Goal: Transaction & Acquisition: Purchase product/service

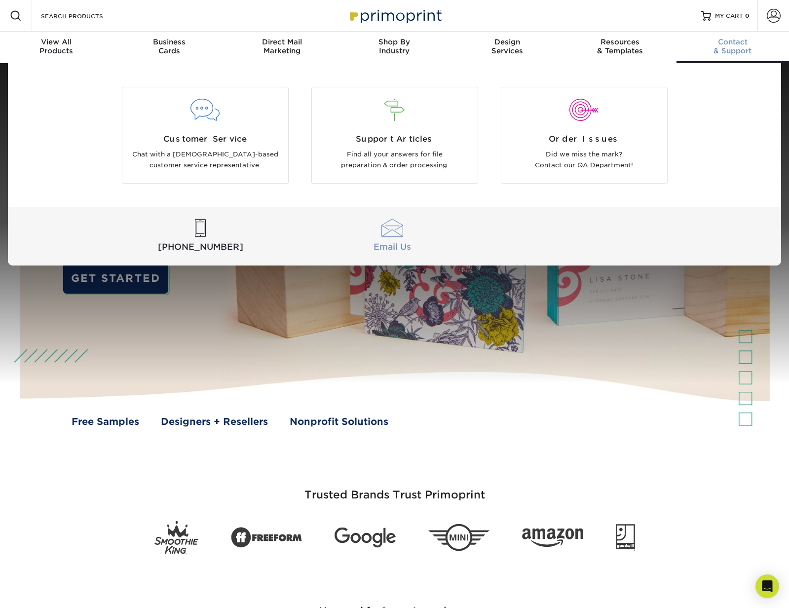
click at [385, 227] on div at bounding box center [393, 228] width 188 height 18
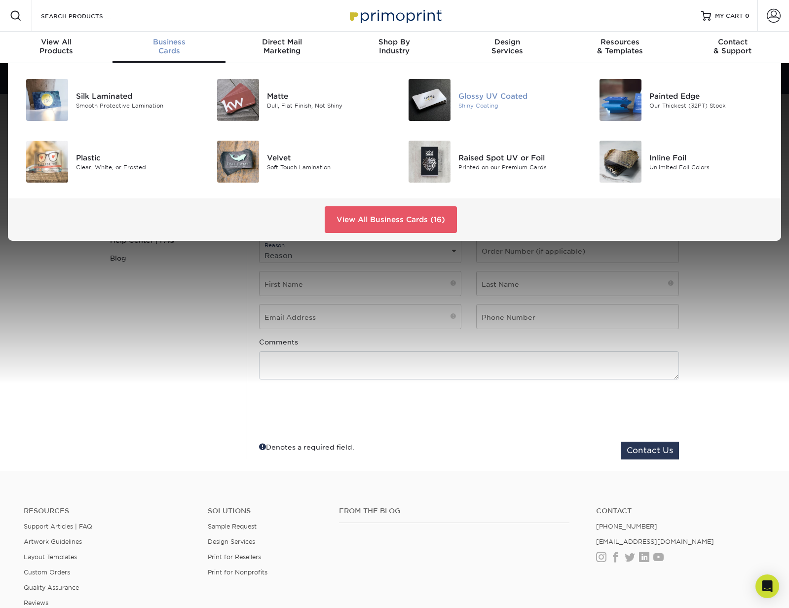
click at [519, 96] on div "Glossy UV Coated" at bounding box center [519, 95] width 120 height 11
